Goal: Complete application form

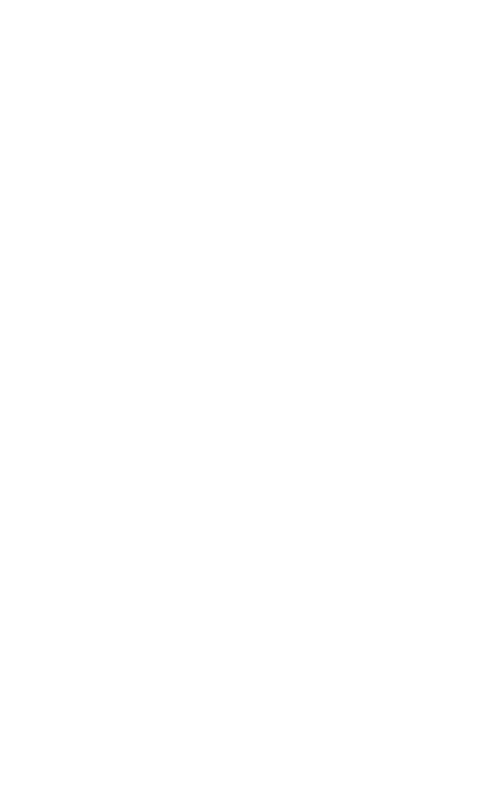
click at [0, 0] on html at bounding box center [0, 0] width 0 height 0
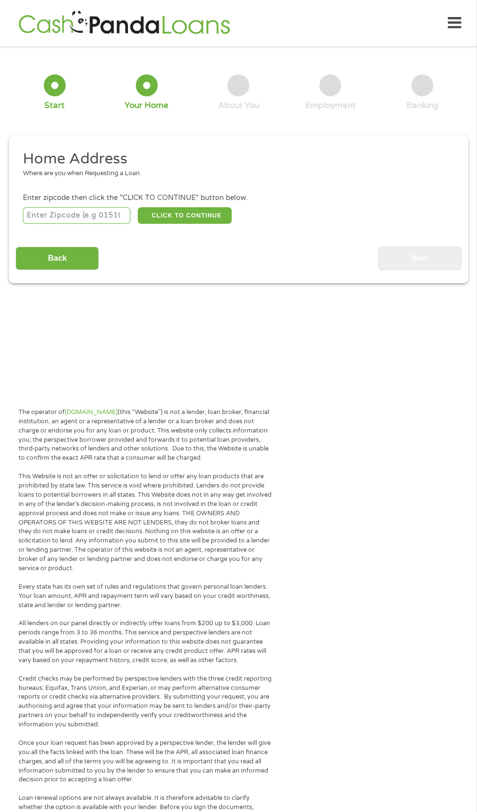
scroll to position [4, 0]
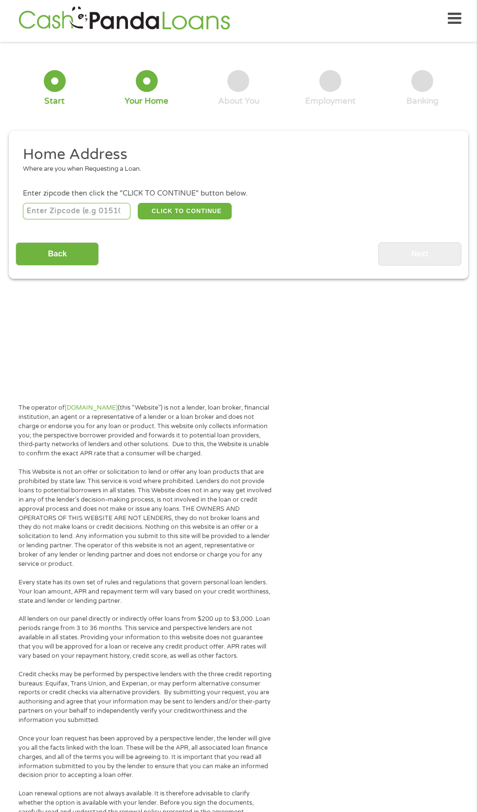
click at [118, 219] on input "number" at bounding box center [77, 211] width 108 height 17
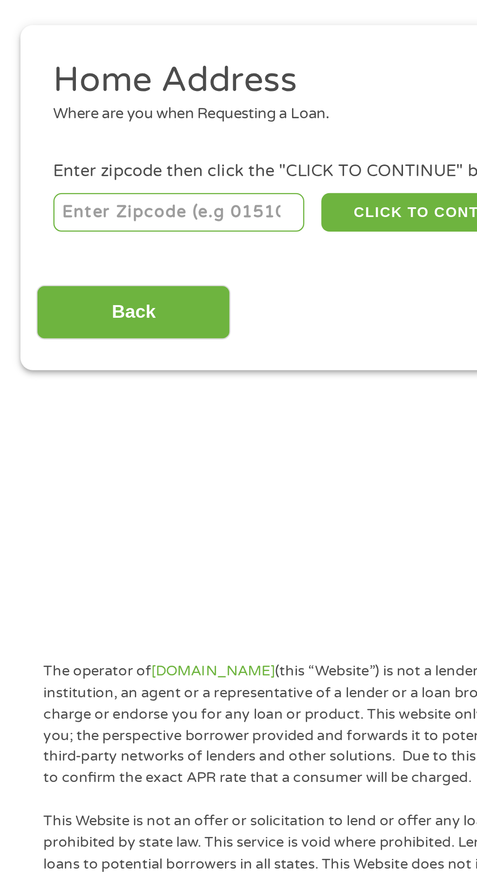
click at [97, 219] on input "number" at bounding box center [77, 211] width 108 height 17
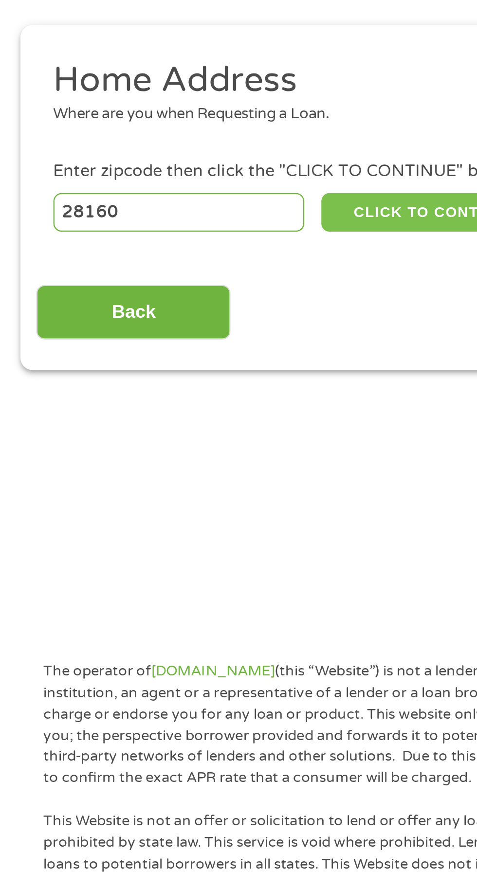
type input "28160"
click at [191, 219] on button "CLICK TO CONTINUE" at bounding box center [185, 211] width 94 height 17
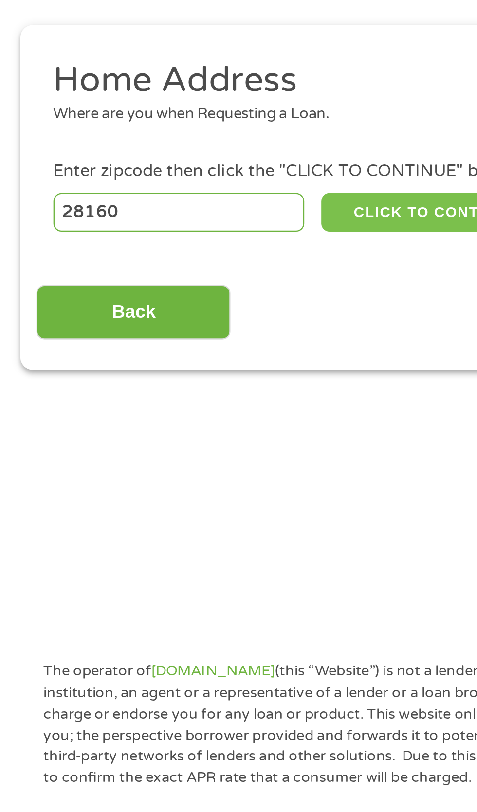
type input "28160"
type input "Spindale"
select select "[US_STATE]"
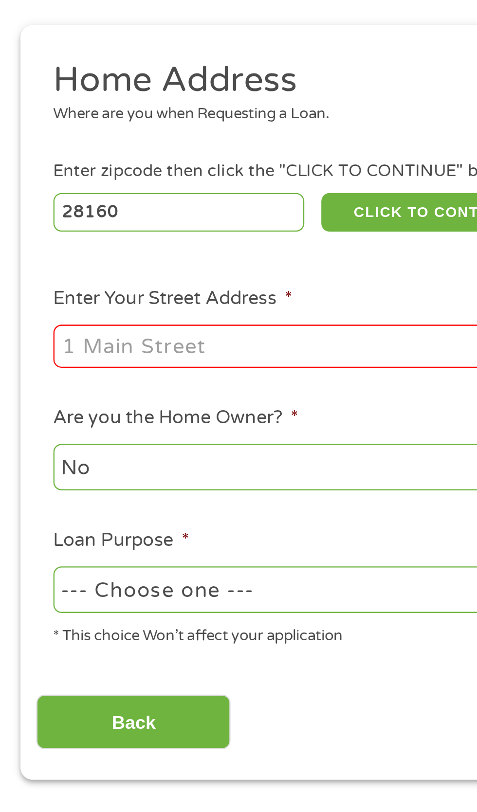
click at [59, 278] on input "Enter Your Street Address *" at bounding box center [127, 268] width 209 height 18
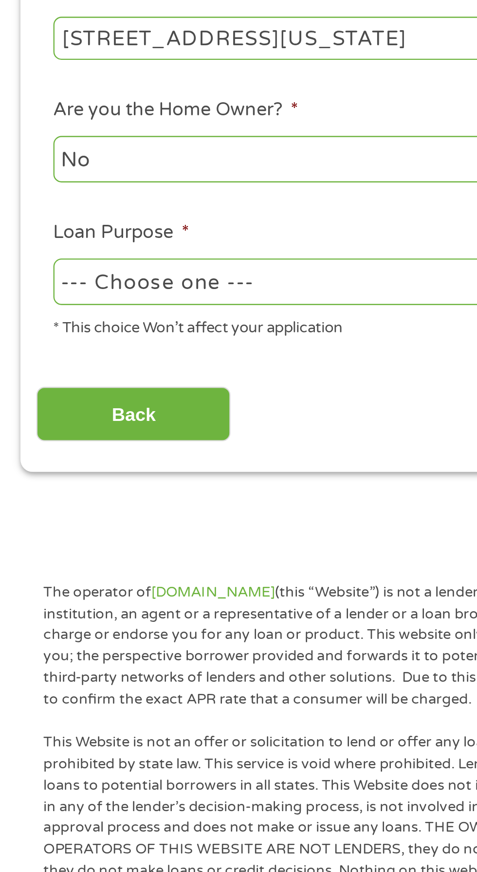
type input "[STREET_ADDRESS][US_STATE]"
click at [174, 383] on select "--- Choose one --- Pay Bills Debt Consolidation Home Improvement Major Purchase…" at bounding box center [127, 373] width 209 height 20
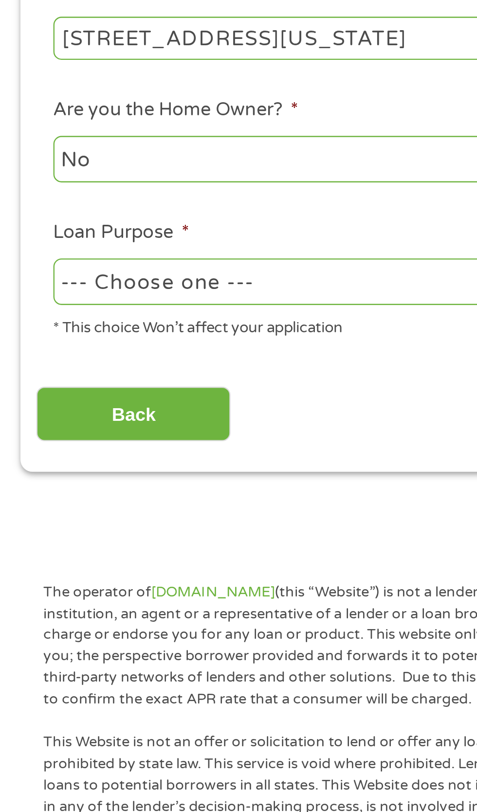
select select "carloan"
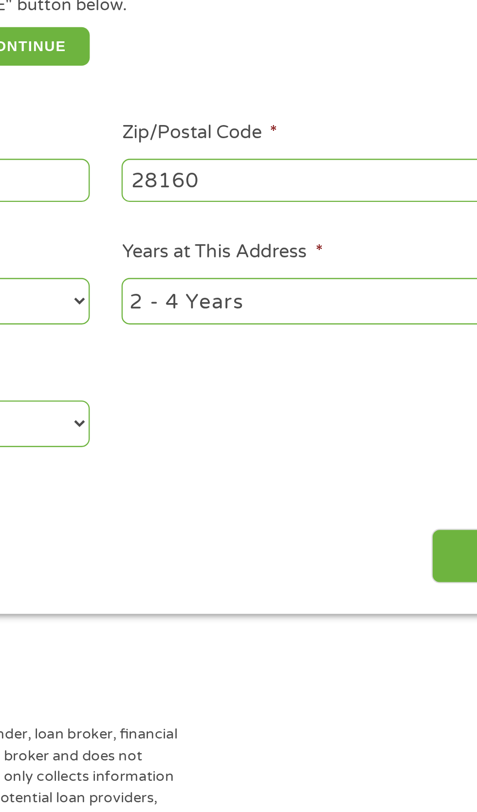
click at [342, 330] on select "1 Year or less 1 - 2 Years 2 - 4 Years Over 4 Years" at bounding box center [349, 320] width 209 height 20
select select "12months"
click at [141, 383] on select "--- Choose one --- Pay Bills Debt Consolidation Home Improvement Major Purchase…" at bounding box center [127, 373] width 209 height 20
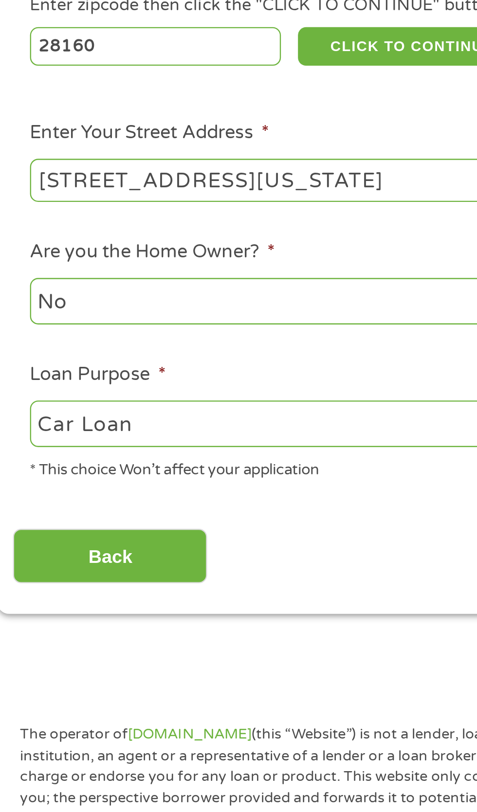
click at [180, 441] on div "Back Next" at bounding box center [238, 425] width 445 height 31
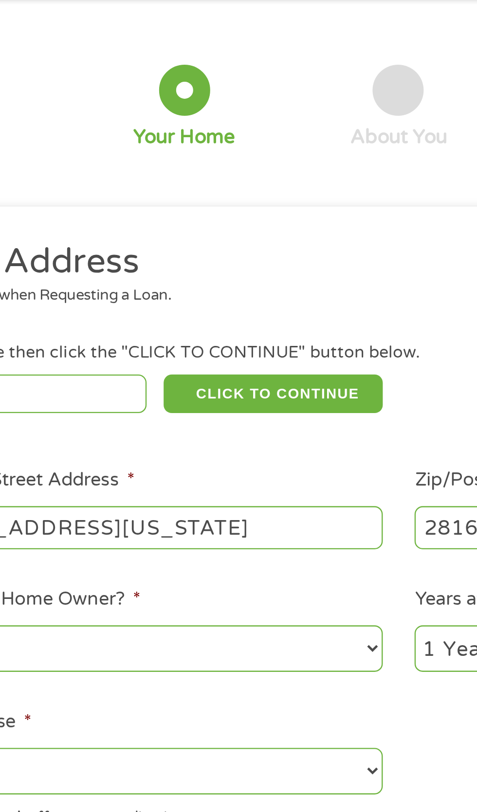
scroll to position [0, 0]
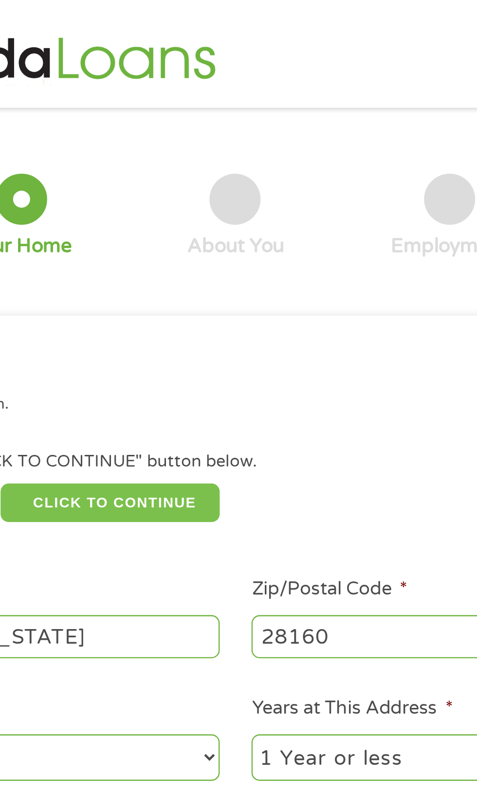
click at [222, 224] on button "CLICK TO CONTINUE" at bounding box center [185, 215] width 94 height 17
click at [188, 224] on button "CLICK TO CONTINUE" at bounding box center [185, 215] width 94 height 17
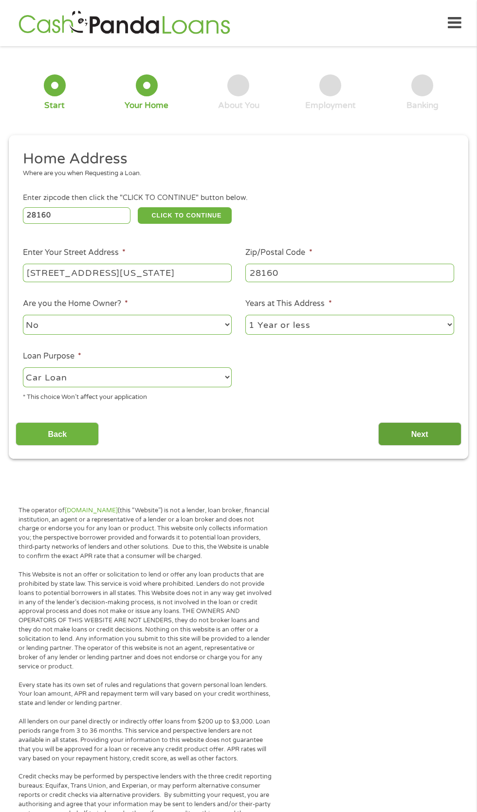
click at [444, 446] on input "Next" at bounding box center [419, 434] width 83 height 24
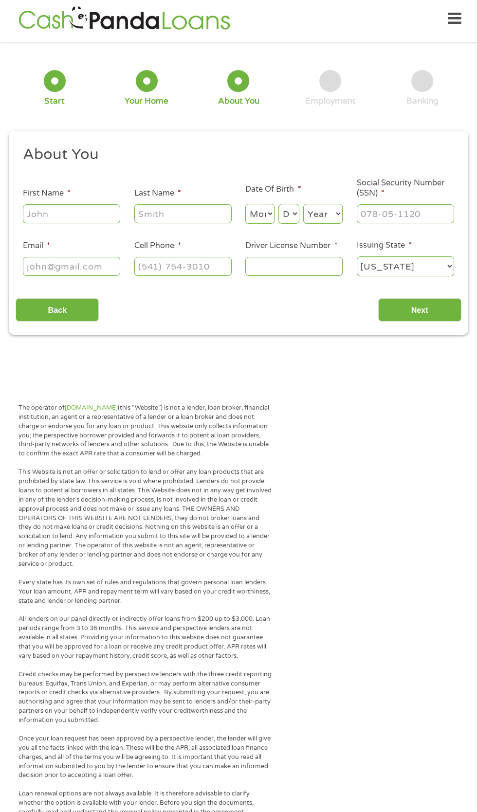
click at [100, 222] on input "First Name *" at bounding box center [71, 213] width 97 height 18
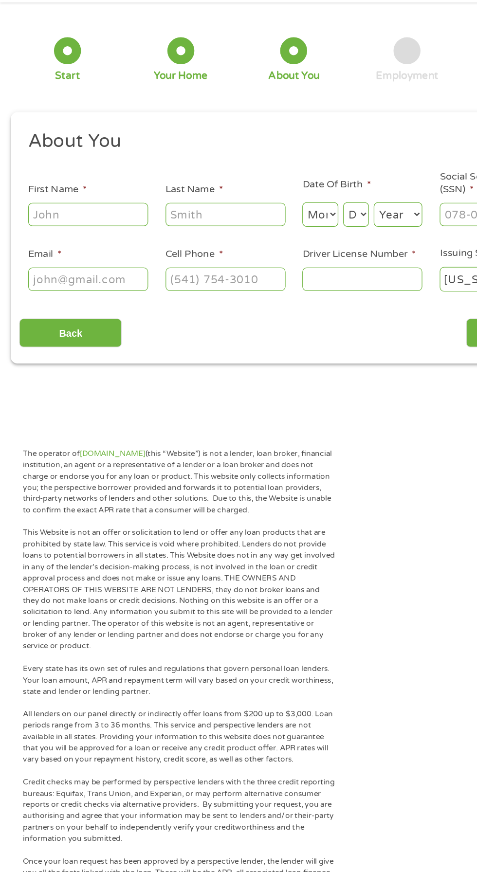
scroll to position [4, 0]
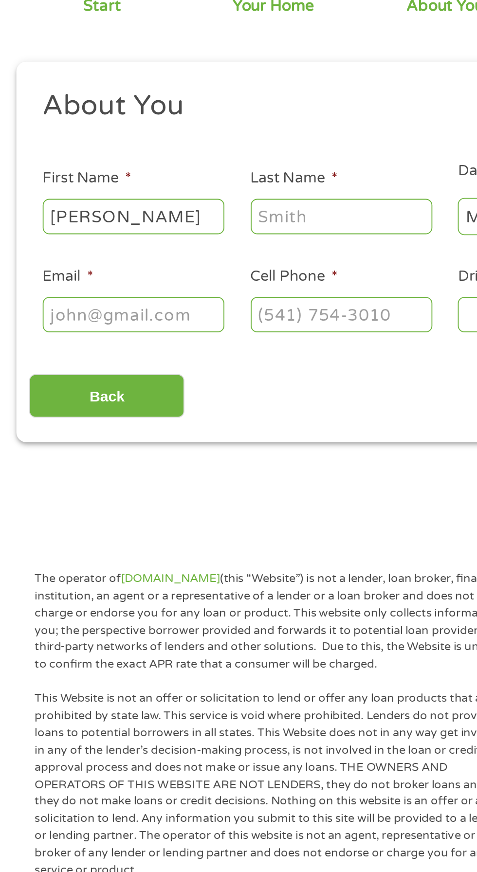
type input "[PERSON_NAME]"
click at [203, 223] on input "Last Name *" at bounding box center [182, 213] width 97 height 18
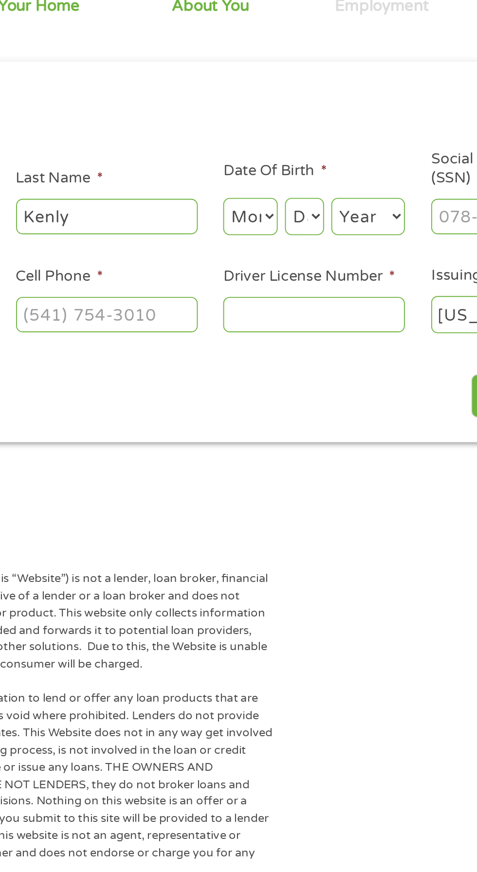
type input "Kenly"
click at [264, 224] on select "Month 1 2 3 4 5 6 7 8 9 10 11 12" at bounding box center [259, 214] width 29 height 20
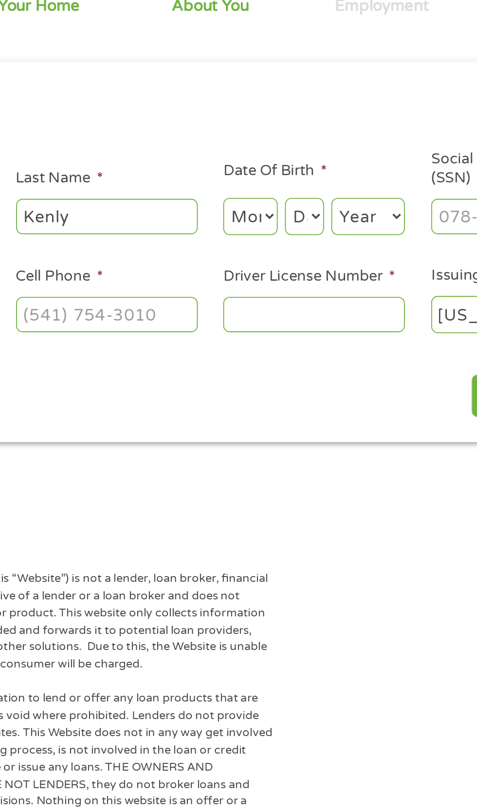
select select "5"
click at [299, 224] on select "Day 1 2 3 4 5 6 7 8 9 10 11 12 13 14 15 16 17 18 19 20 21 22 23 24 25 26 27 28 …" at bounding box center [288, 214] width 21 height 20
select select "27"
click at [342, 224] on select "Year [DATE] 2006 2005 2004 2003 2002 2001 2000 1999 1998 1997 1996 1995 1994 19…" at bounding box center [322, 214] width 39 height 20
select select "1958"
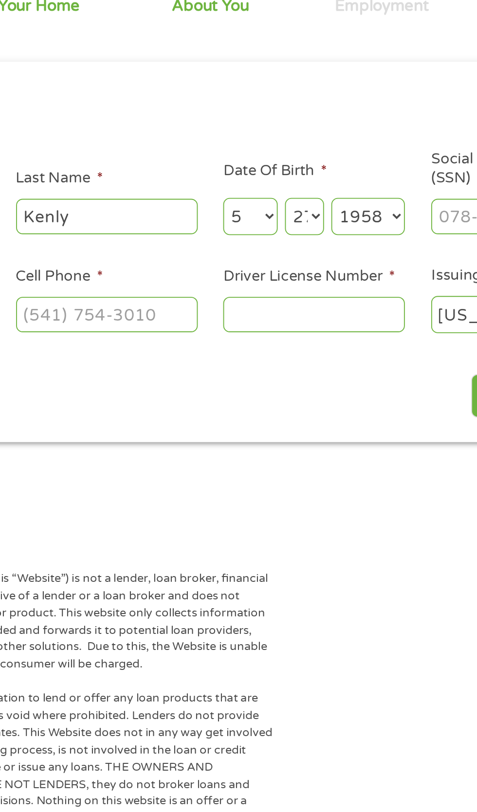
click at [271, 275] on input "Driver License Number *" at bounding box center [293, 266] width 97 height 18
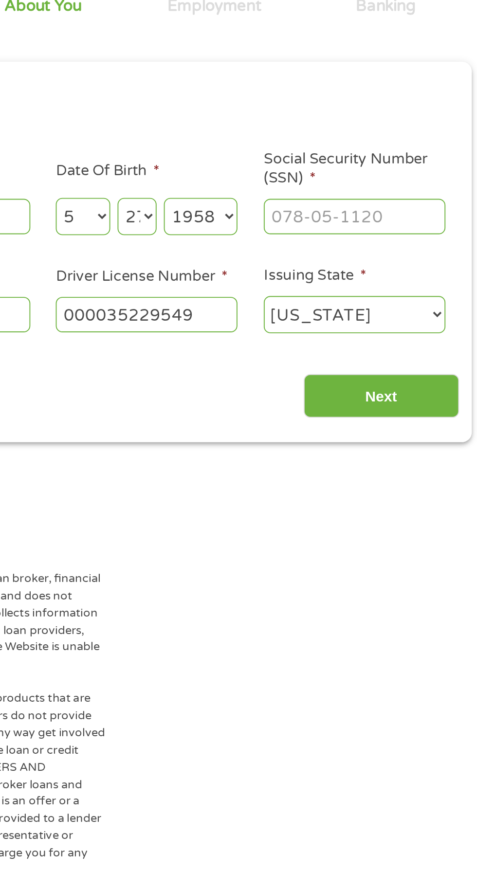
type input "000035229549"
click at [376, 223] on input "Social Security Number (SSN) *" at bounding box center [405, 213] width 97 height 18
type input "216-66-7853"
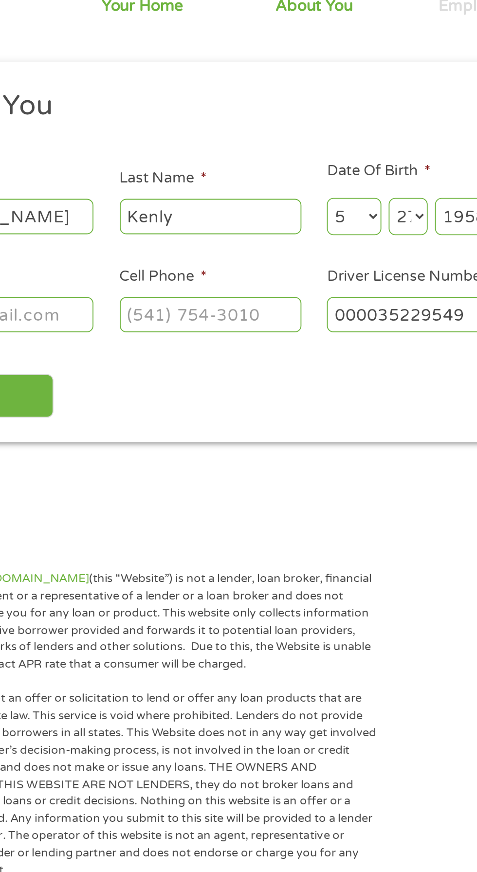
scroll to position [4, 0]
click at [155, 275] on input "Cell Phone *" at bounding box center [182, 266] width 97 height 18
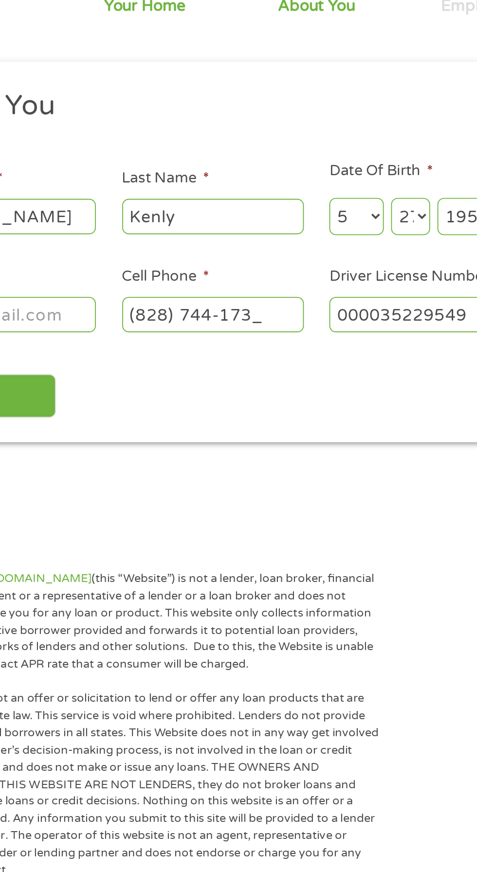
type input "[PHONE_NUMBER]"
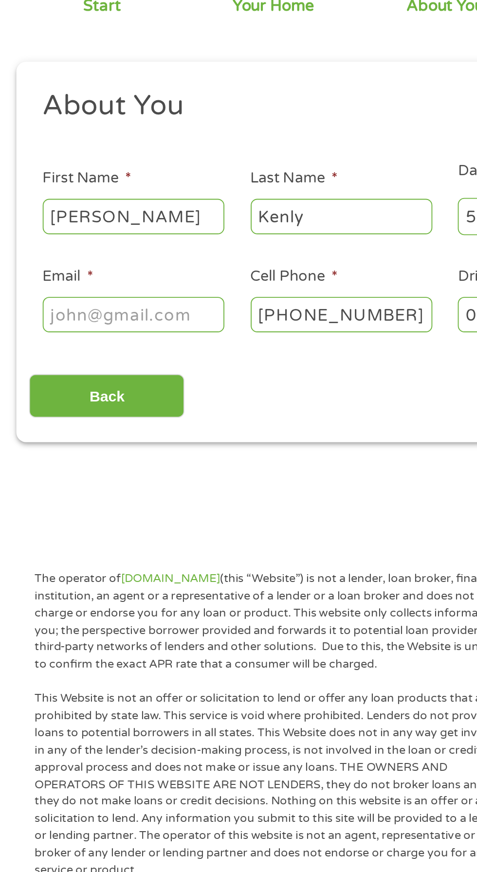
click at [47, 275] on input "Email *" at bounding box center [71, 266] width 97 height 18
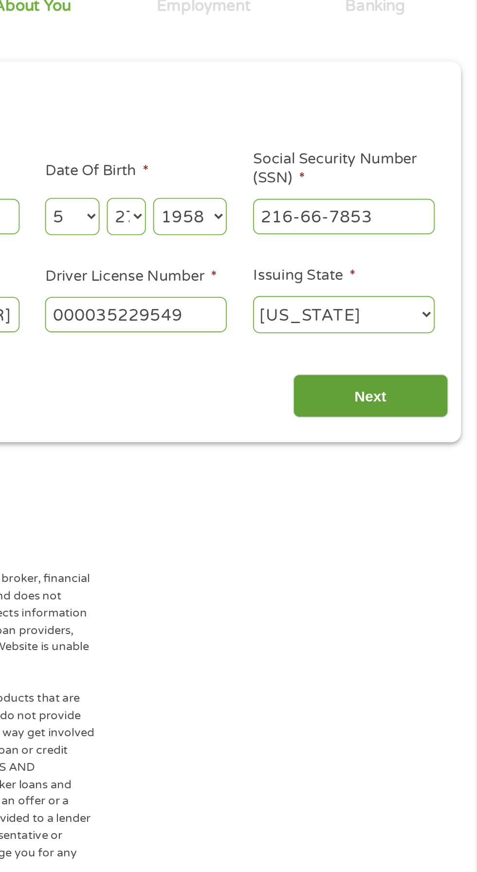
type input "[EMAIL_ADDRESS][DOMAIN_NAME]"
click at [443, 322] on input "Next" at bounding box center [419, 310] width 83 height 24
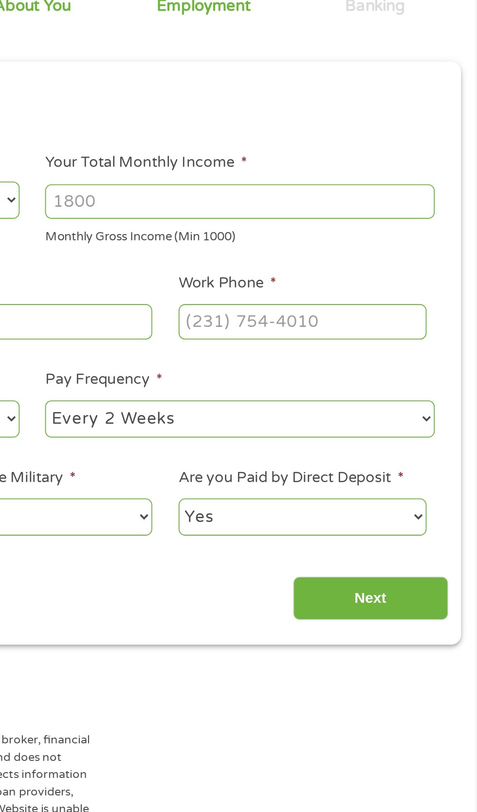
scroll to position [0, 0]
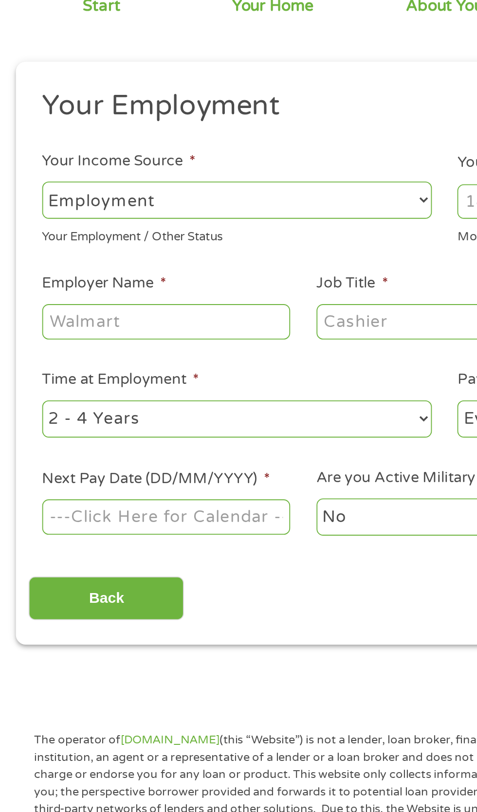
click at [229, 215] on select "--- Choose one --- Employment [DEMOGRAPHIC_DATA] Benefits" at bounding box center [127, 205] width 209 height 20
select select "benefits"
type input "Other"
type input "[PHONE_NUMBER]"
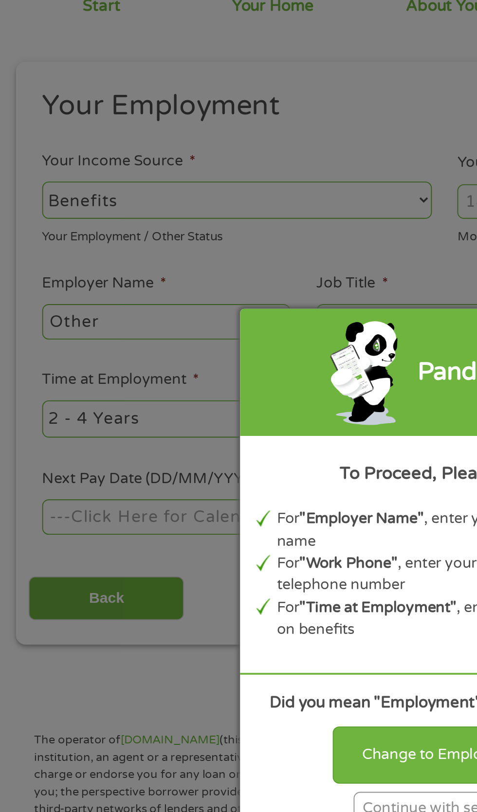
click at [388, 215] on input "Your Total Monthly Income *" at bounding box center [349, 205] width 209 height 18
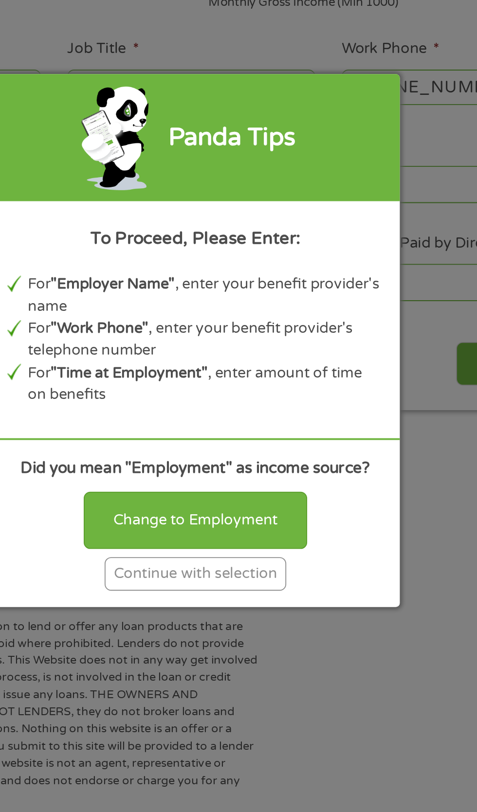
scroll to position [4, 0]
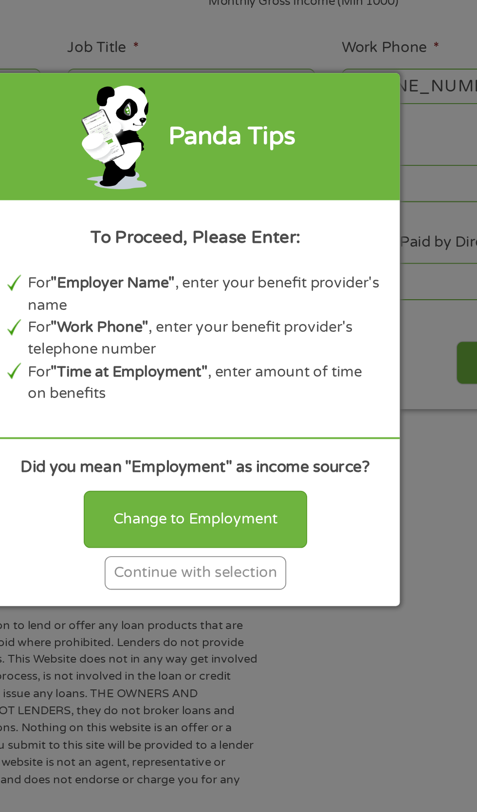
click at [287, 540] on div "Continue with selection" at bounding box center [238, 531] width 97 height 18
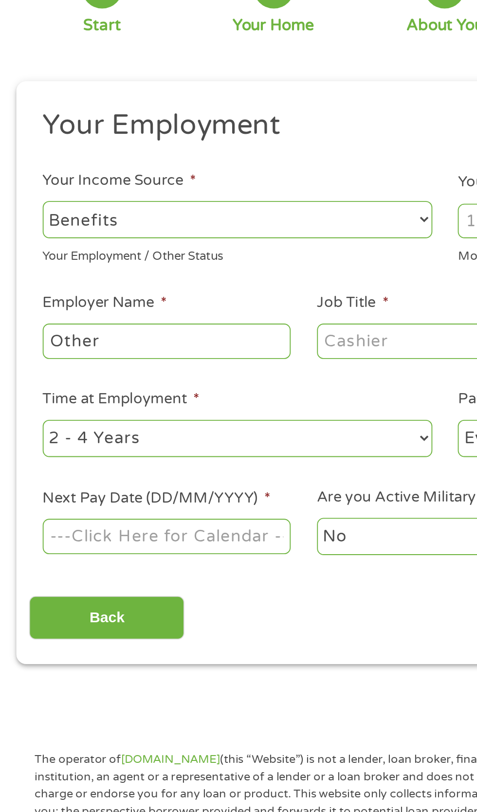
click at [219, 332] on select "--- Choose one --- 1 Year or less 1 - 2 Years 2 - 4 Years Over 4 Years" at bounding box center [127, 322] width 209 height 20
select select "60months"
click at [388, 332] on select "--- Choose one --- Every 2 Weeks Every Week Monthly Semi-Monthly" at bounding box center [349, 322] width 209 height 20
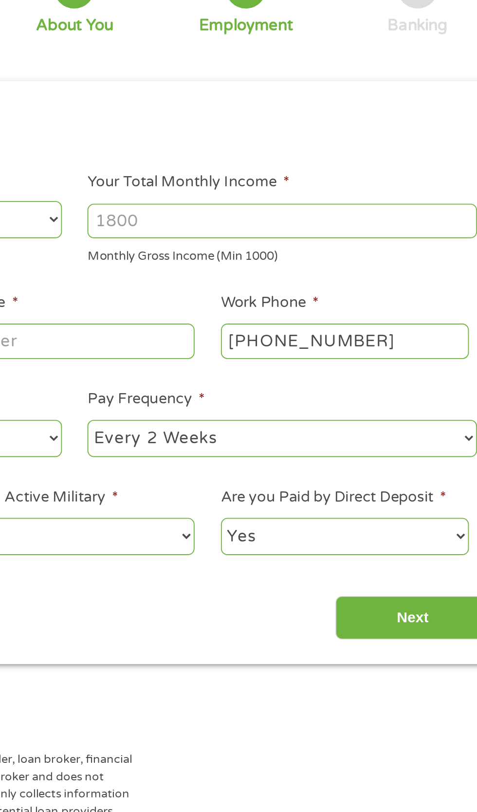
select select "monthly"
click at [262, 385] on select "No Yes" at bounding box center [236, 375] width 133 height 20
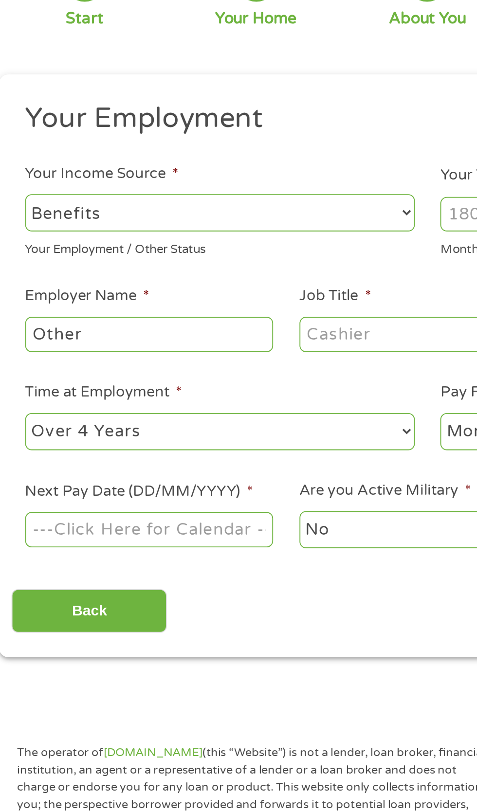
click at [55, 426] on body "Home Get Loan Offer How it works FAQs Blog Cash Loans Quick Loans Online Loans …" at bounding box center [238, 738] width 477 height 1484
click at [142, 384] on input "Next Pay Date (DD/MM/YYYY) *" at bounding box center [89, 374] width 133 height 18
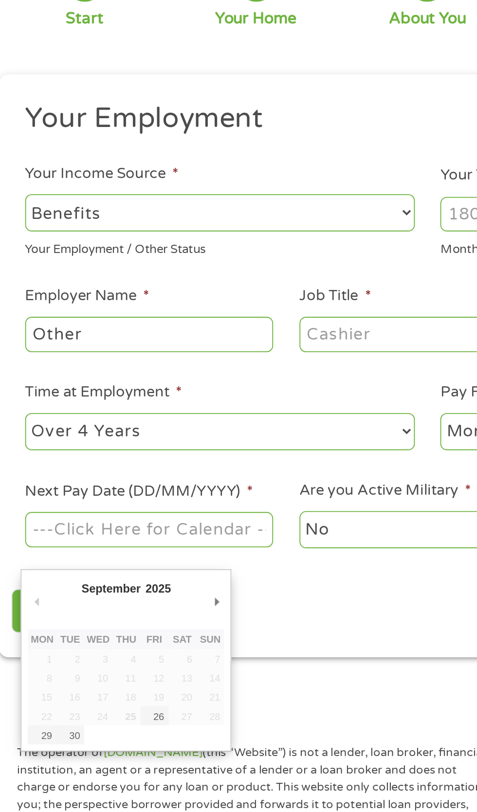
click at [134, 384] on input "Next Pay Date (DD/MM/YYYY) *" at bounding box center [89, 374] width 133 height 18
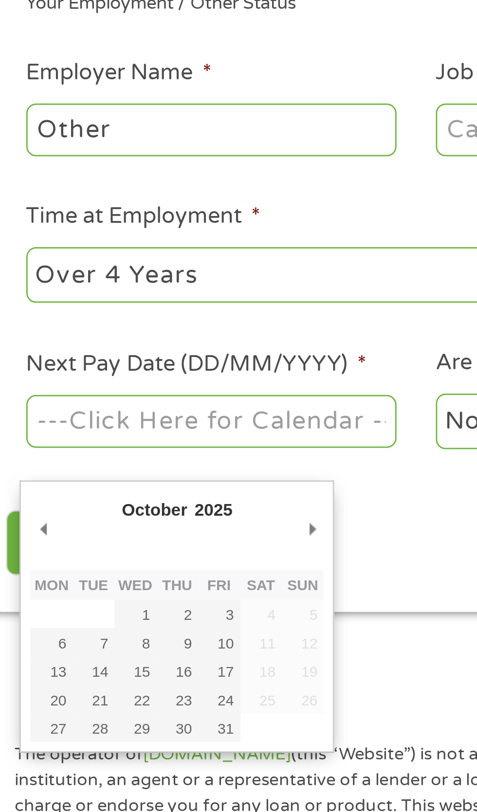
type input "[DATE]"
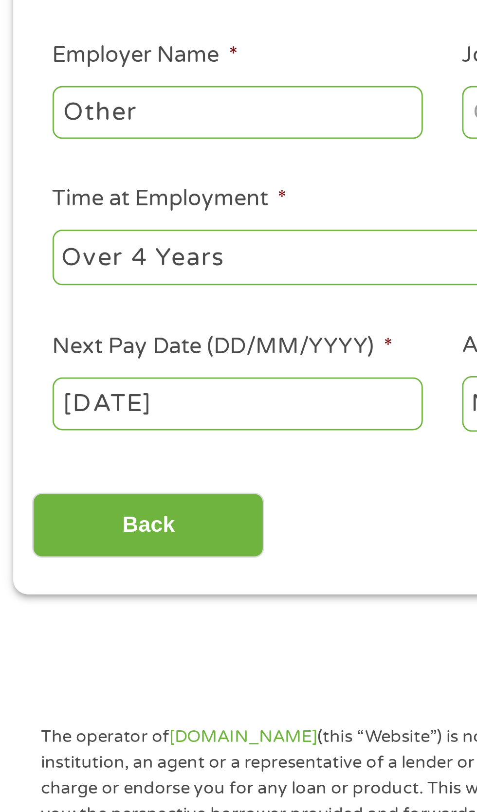
click at [65, 279] on input "Other" at bounding box center [89, 270] width 133 height 18
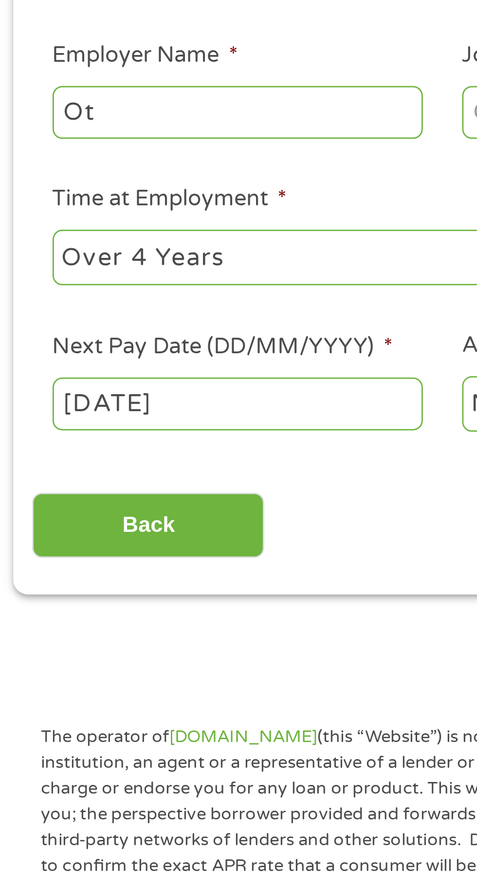
type input "O"
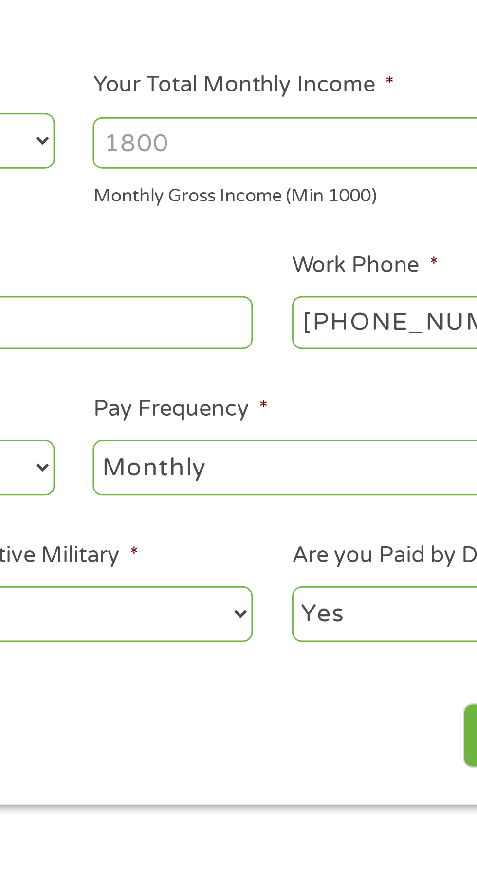
type input "Social security"
click at [279, 215] on input "Your Total Monthly Income *" at bounding box center [349, 205] width 209 height 18
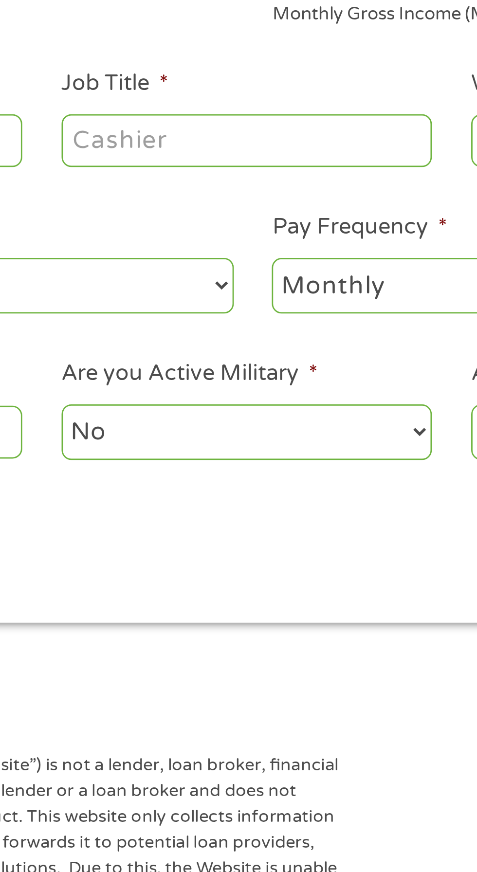
type input "1489"
click at [221, 279] on input "Job Title *" at bounding box center [236, 270] width 133 height 18
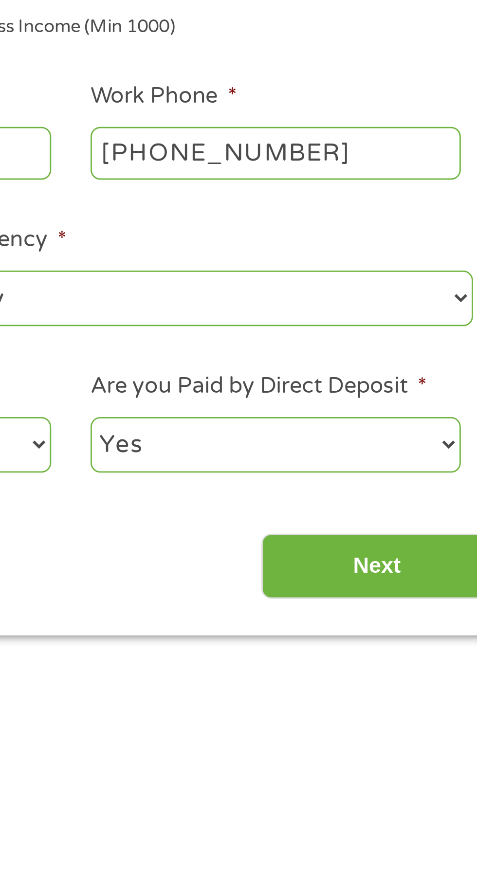
type input "Benefits"
click at [426, 279] on input "[PHONE_NUMBER]" at bounding box center [383, 270] width 133 height 18
type input "[PHONE_NUMBER]"
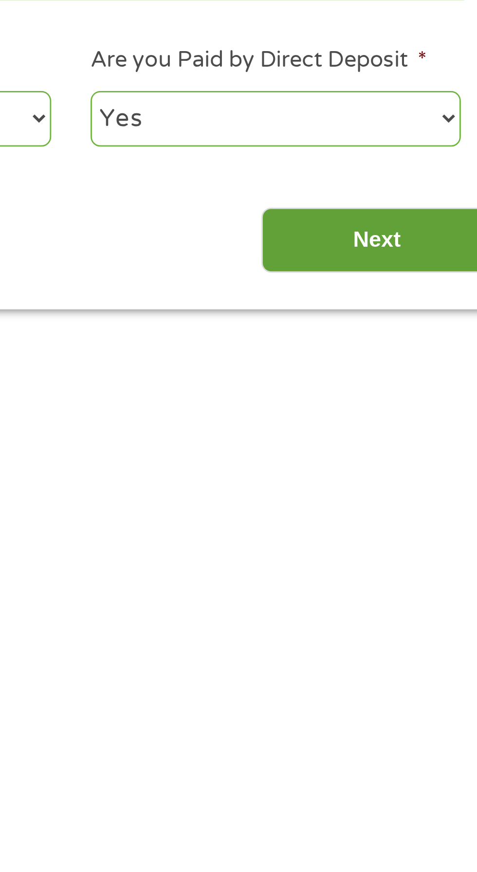
click at [419, 430] on input "Next" at bounding box center [419, 419] width 83 height 24
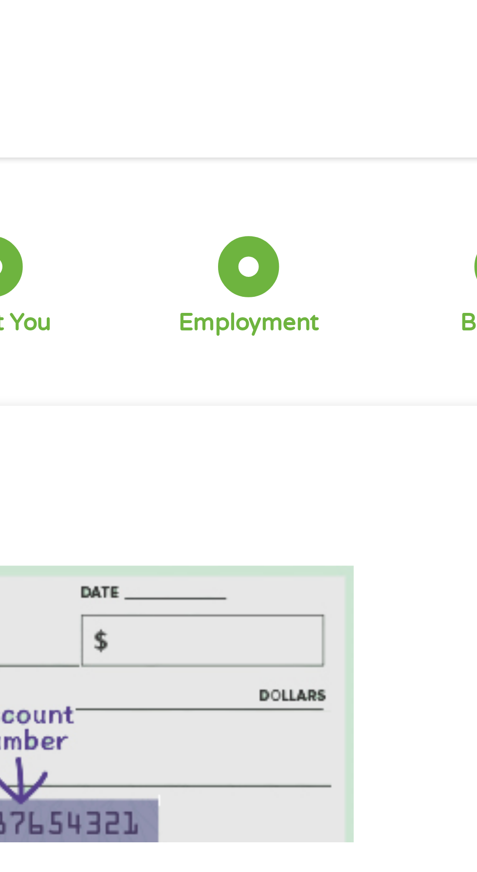
scroll to position [0, 0]
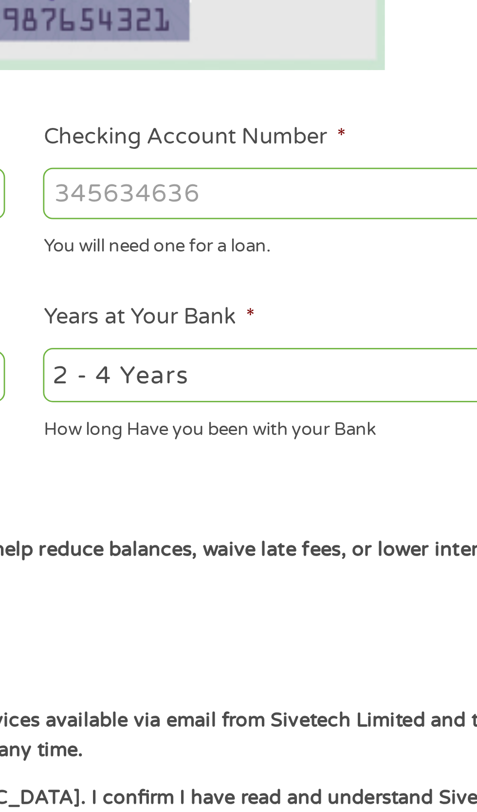
click at [263, 357] on input "Checking Account Number *" at bounding box center [349, 347] width 209 height 18
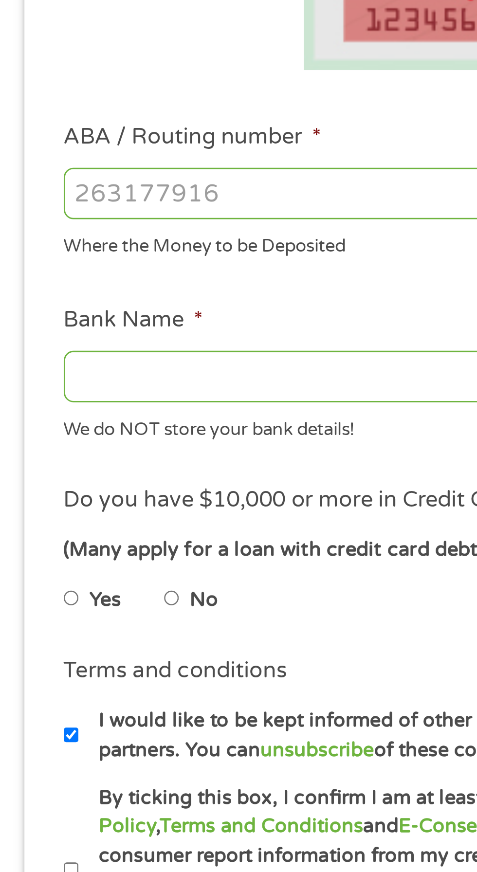
type input "6245354144"
click at [37, 357] on input "ABA / Routing number *" at bounding box center [127, 347] width 209 height 18
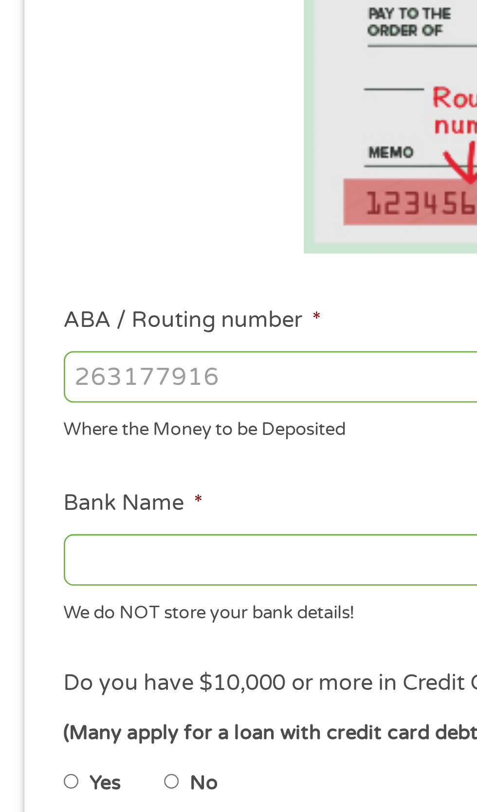
click at [53, 357] on input "ABA / Routing number *" at bounding box center [127, 347] width 209 height 18
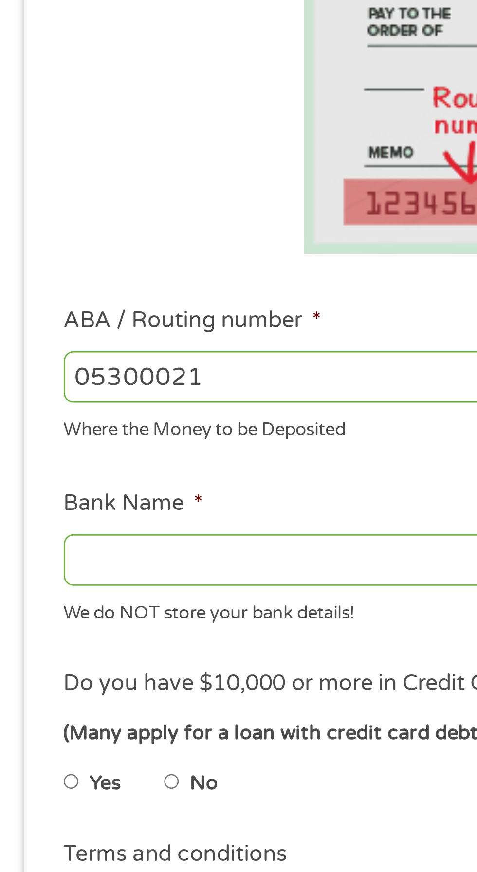
type input "053000219"
type input "[PERSON_NAME] FARGO BANK"
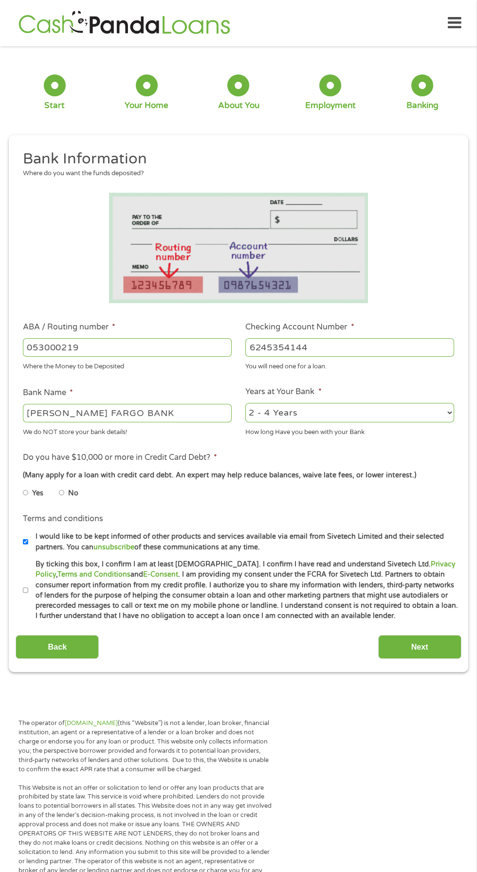
type input "053000219"
click at [449, 423] on select "2 - 4 Years 6 - 12 Months 1 - 2 Years Over 4 Years" at bounding box center [349, 413] width 209 height 20
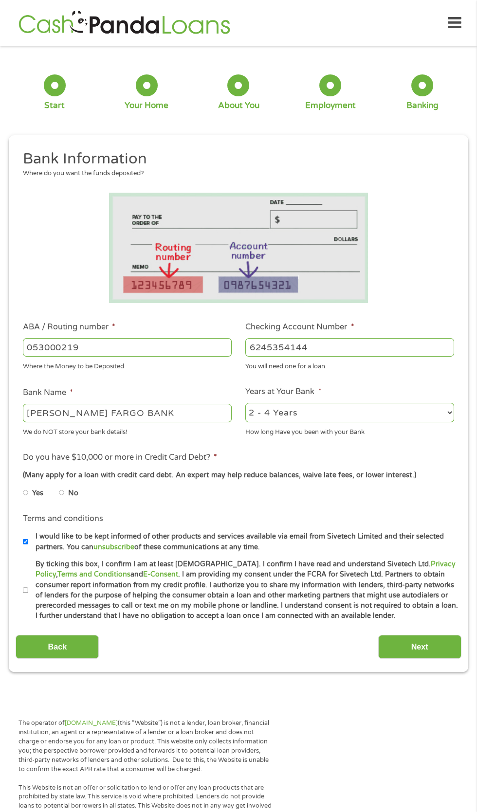
select select "24months"
click at [102, 505] on ul "Yes No" at bounding box center [139, 494] width 232 height 22
click at [78, 499] on label "No" at bounding box center [73, 493] width 10 height 11
click at [65, 500] on input "No" at bounding box center [62, 493] width 6 height 16
radio input "true"
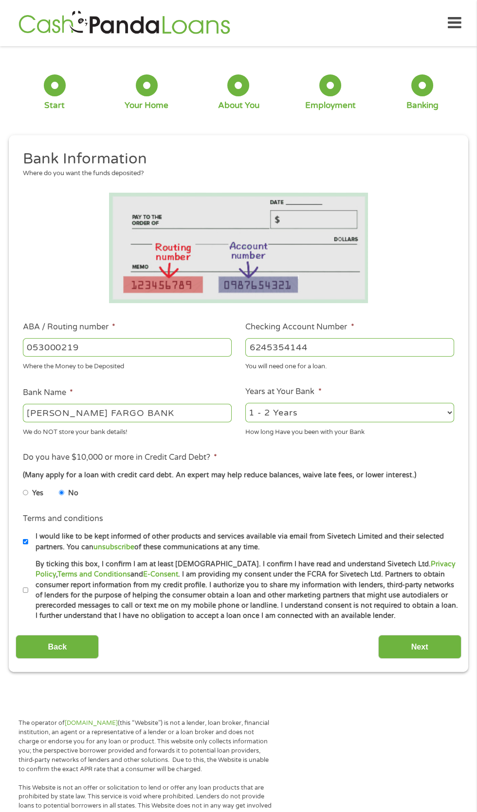
click at [41, 621] on label "By ticking this box, I confirm I am at least [DEMOGRAPHIC_DATA]. I confirm I ha…" at bounding box center [242, 590] width 429 height 62
click at [29, 598] on input "By ticking this box, I confirm I am at least [DEMOGRAPHIC_DATA]. I confirm I ha…" at bounding box center [26, 590] width 6 height 16
checkbox input "true"
click at [424, 659] on input "Next" at bounding box center [419, 647] width 83 height 24
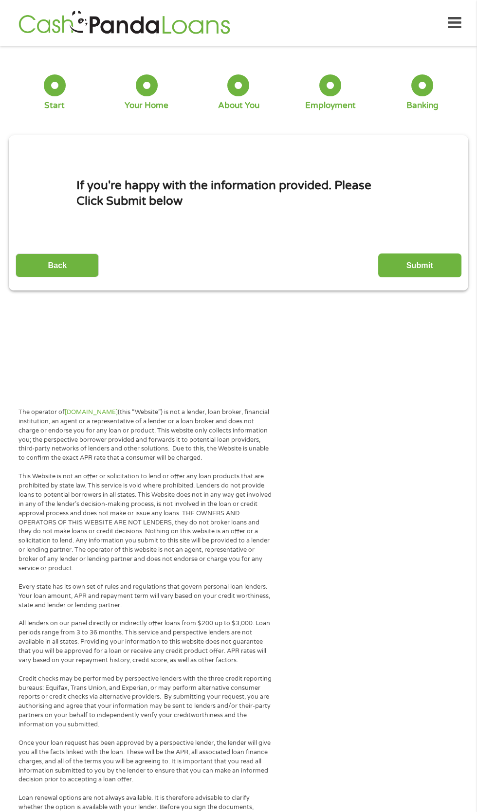
scroll to position [4, 0]
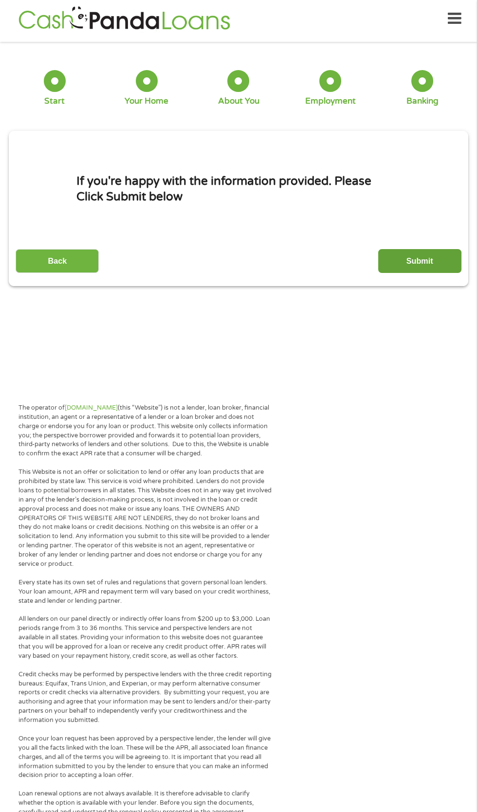
click at [428, 269] on input "Submit" at bounding box center [419, 261] width 83 height 24
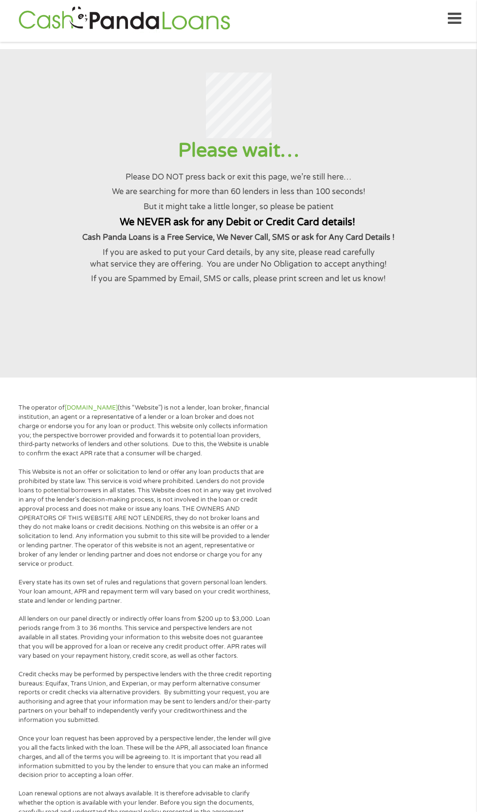
scroll to position [0, 0]
